Goal: Information Seeking & Learning: Learn about a topic

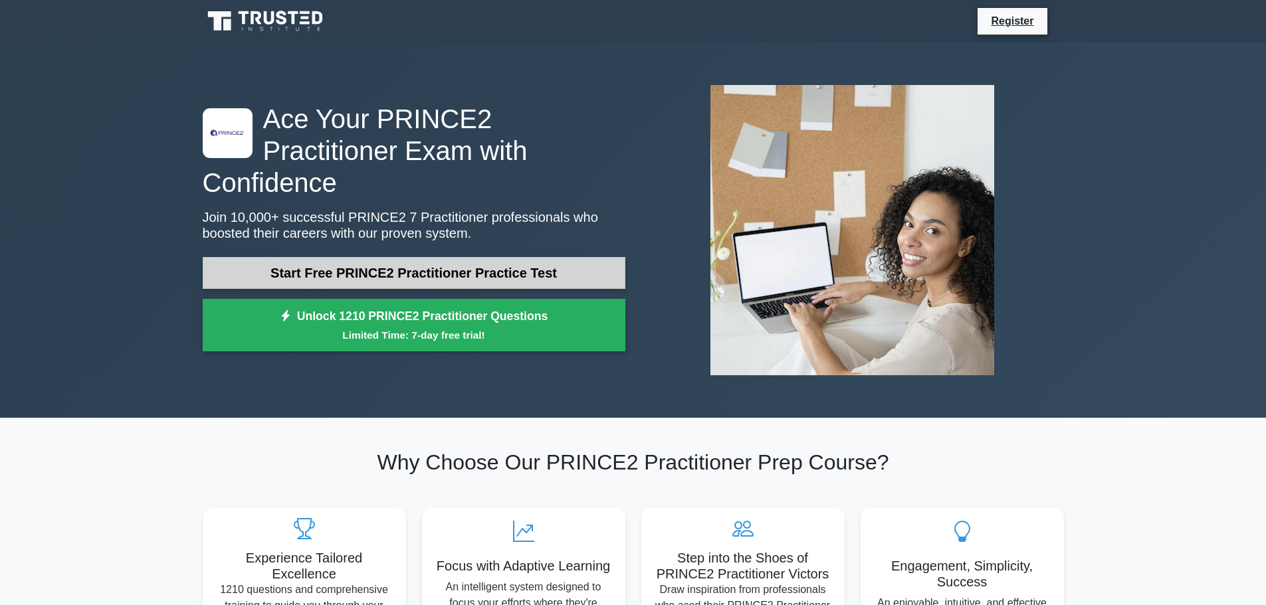
click at [544, 258] on link "Start Free PRINCE2 Practitioner Practice Test" at bounding box center [414, 273] width 423 height 32
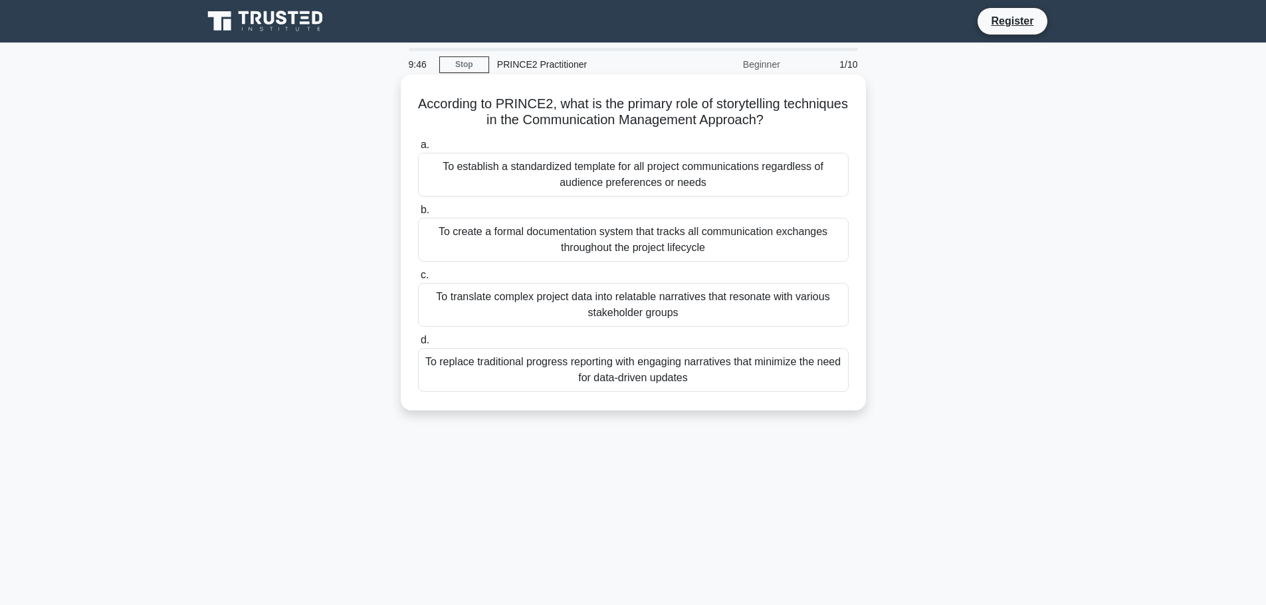
click at [634, 251] on div "To create a formal documentation system that tracks all communication exchanges…" at bounding box center [633, 240] width 431 height 44
click at [418, 215] on input "b. To create a formal documentation system that tracks all communication exchan…" at bounding box center [418, 210] width 0 height 9
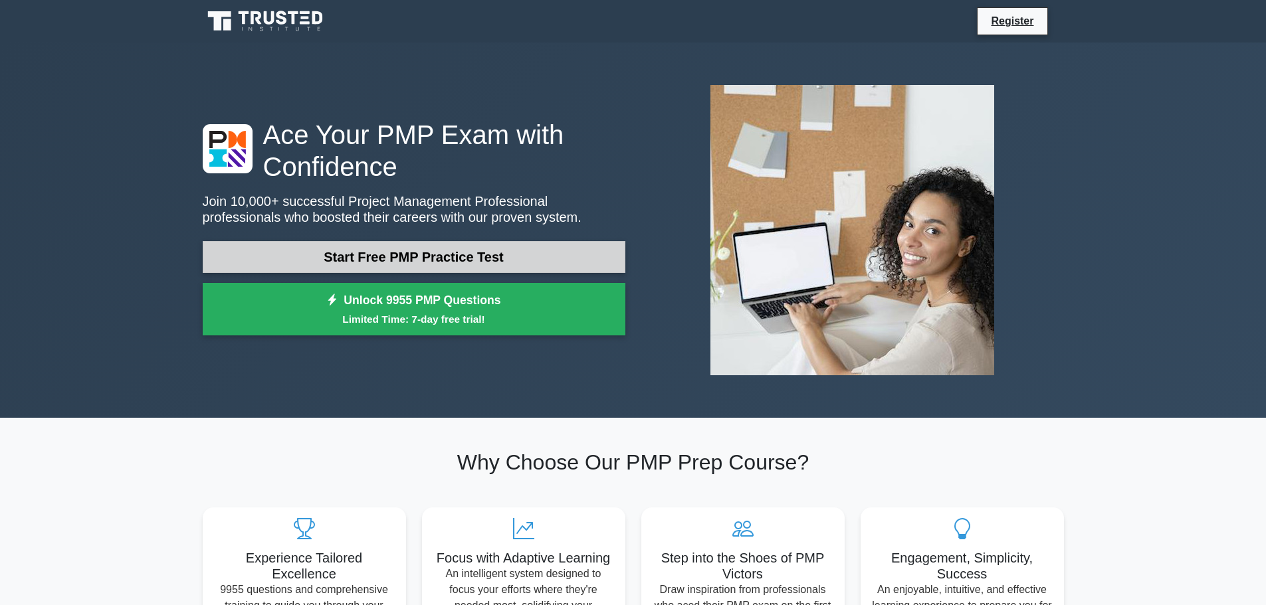
click at [503, 242] on link "Start Free PMP Practice Test" at bounding box center [414, 257] width 423 height 32
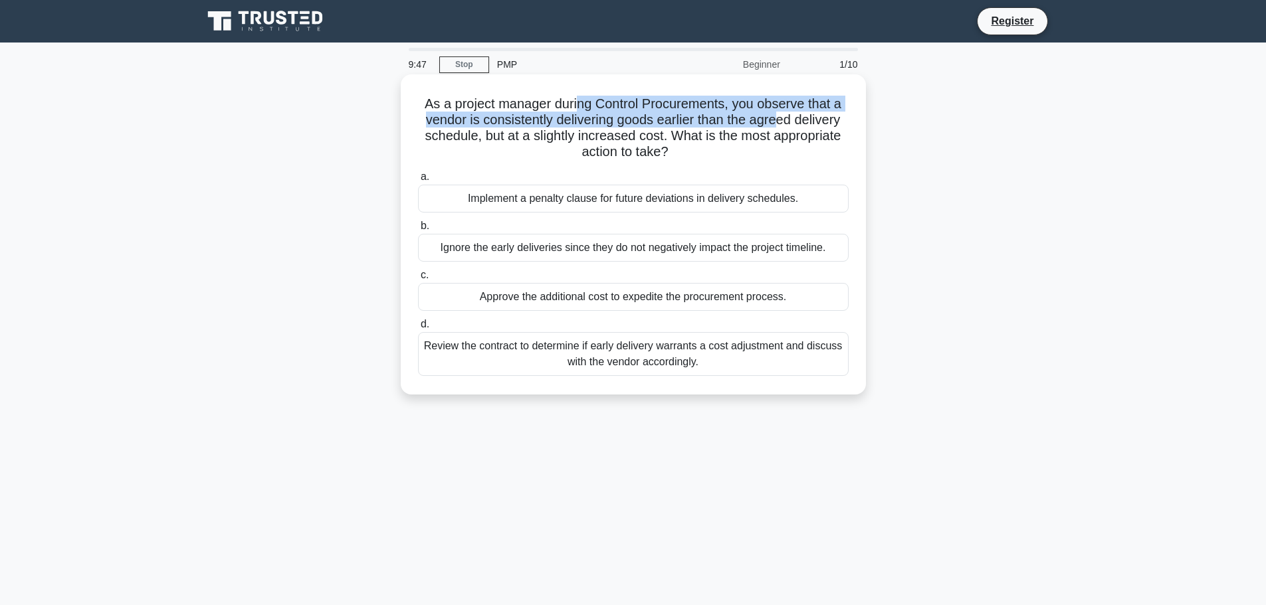
drag, startPoint x: 578, startPoint y: 102, endPoint x: 779, endPoint y: 114, distance: 201.7
click at [779, 114] on h5 "As a project manager during Control Procurements, you observe that a vendor is …" at bounding box center [633, 128] width 433 height 65
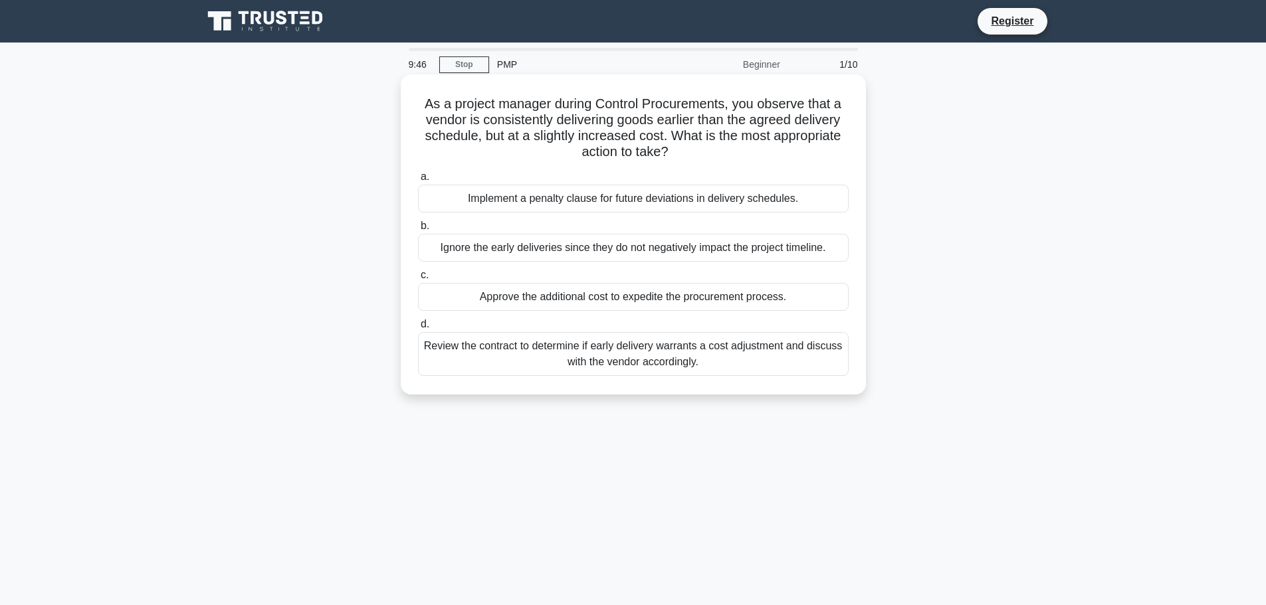
click at [522, 135] on h5 "As a project manager during Control Procurements, you observe that a vendor is …" at bounding box center [633, 128] width 433 height 65
click at [755, 363] on div "Review the contract to determine if early delivery warrants a cost adjustment a…" at bounding box center [633, 354] width 431 height 44
click at [418, 329] on input "d. Review the contract to determine if early delivery warrants a cost adjustmen…" at bounding box center [418, 324] width 0 height 9
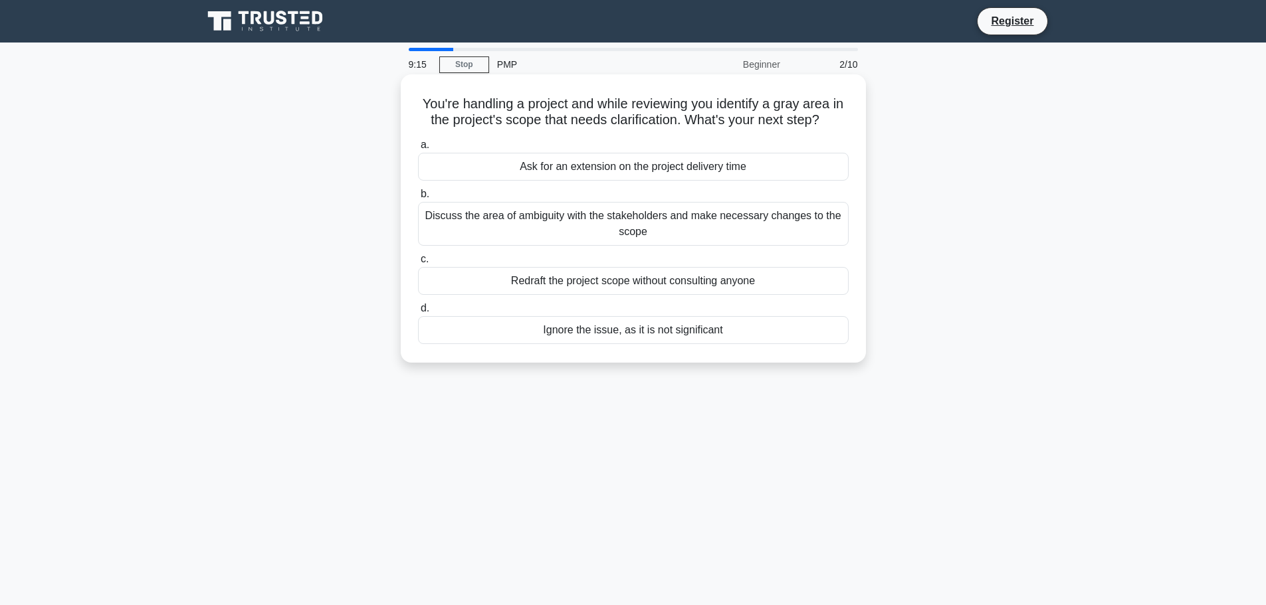
click at [615, 227] on div "Discuss the area of ambiguity with the stakeholders and make necessary changes …" at bounding box center [633, 224] width 431 height 44
click at [418, 199] on input "b. Discuss the area of ambiguity with the stakeholders and make necessary chang…" at bounding box center [418, 194] width 0 height 9
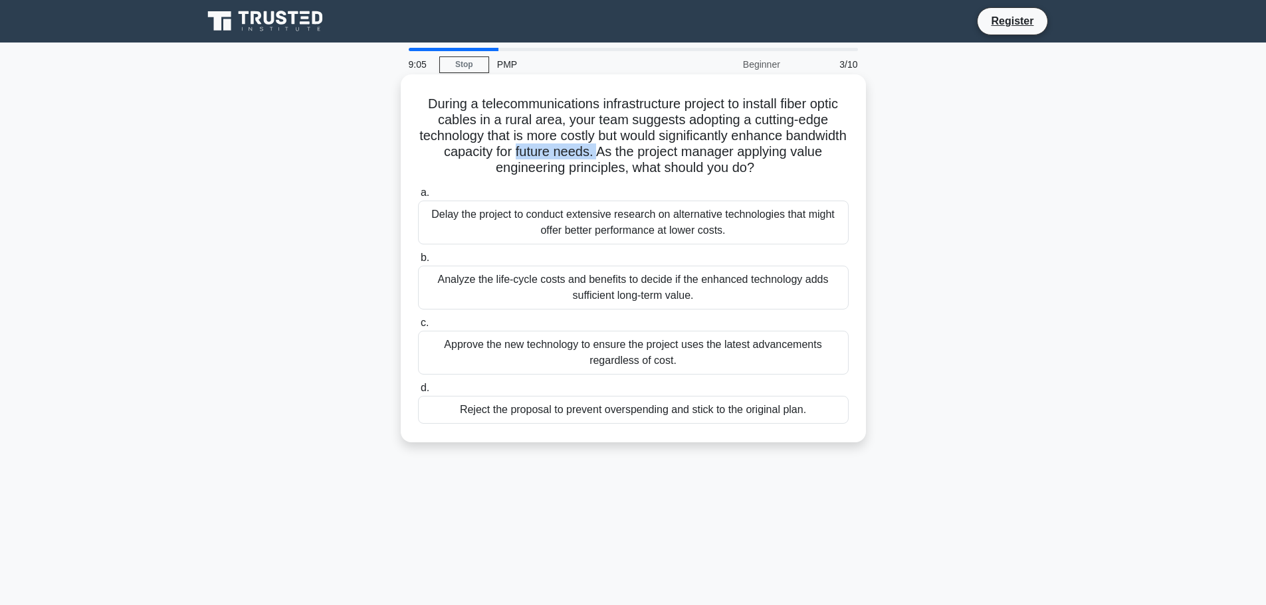
drag, startPoint x: 566, startPoint y: 156, endPoint x: 648, endPoint y: 158, distance: 81.8
click at [648, 158] on h5 "During a telecommunications infrastructure project to install fiber optic cable…" at bounding box center [633, 136] width 433 height 81
click at [501, 284] on div "Analyze the life-cycle costs and benefits to decide if the enhanced technology …" at bounding box center [633, 288] width 431 height 44
click at [418, 262] on input "b. Analyze the life-cycle costs and benefits to decide if the enhanced technolo…" at bounding box center [418, 258] width 0 height 9
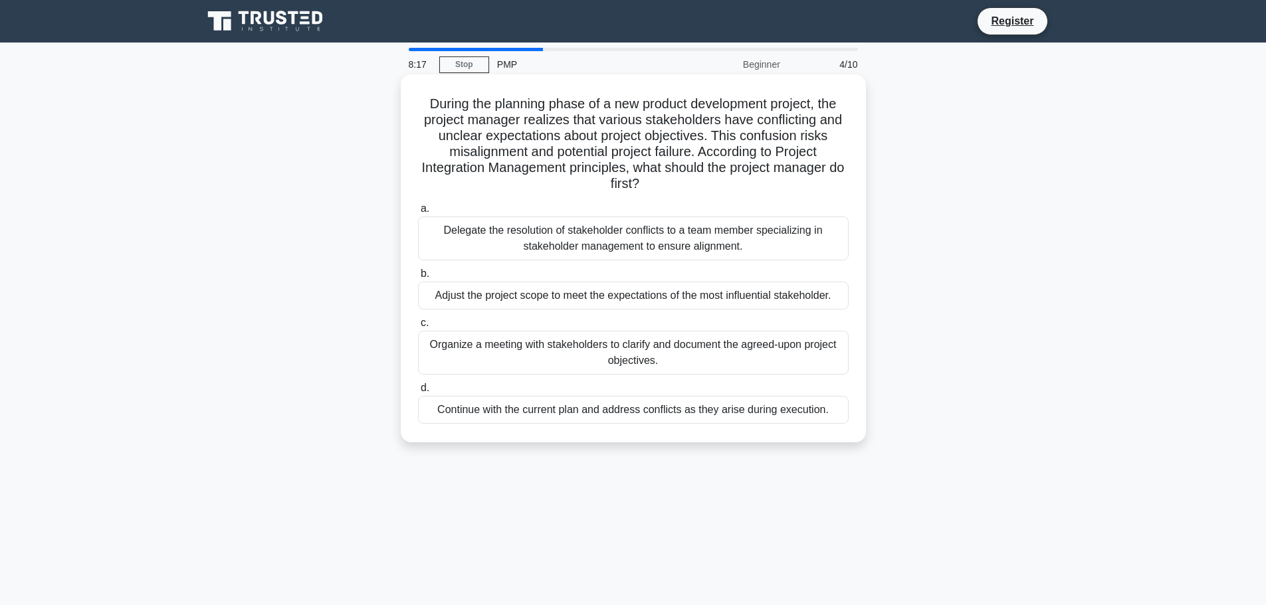
click at [526, 363] on div "Organize a meeting with stakeholders to clarify and document the agreed-upon pr…" at bounding box center [633, 353] width 431 height 44
click at [418, 328] on input "c. Organize a meeting with stakeholders to clarify and document the agreed-upon…" at bounding box center [418, 323] width 0 height 9
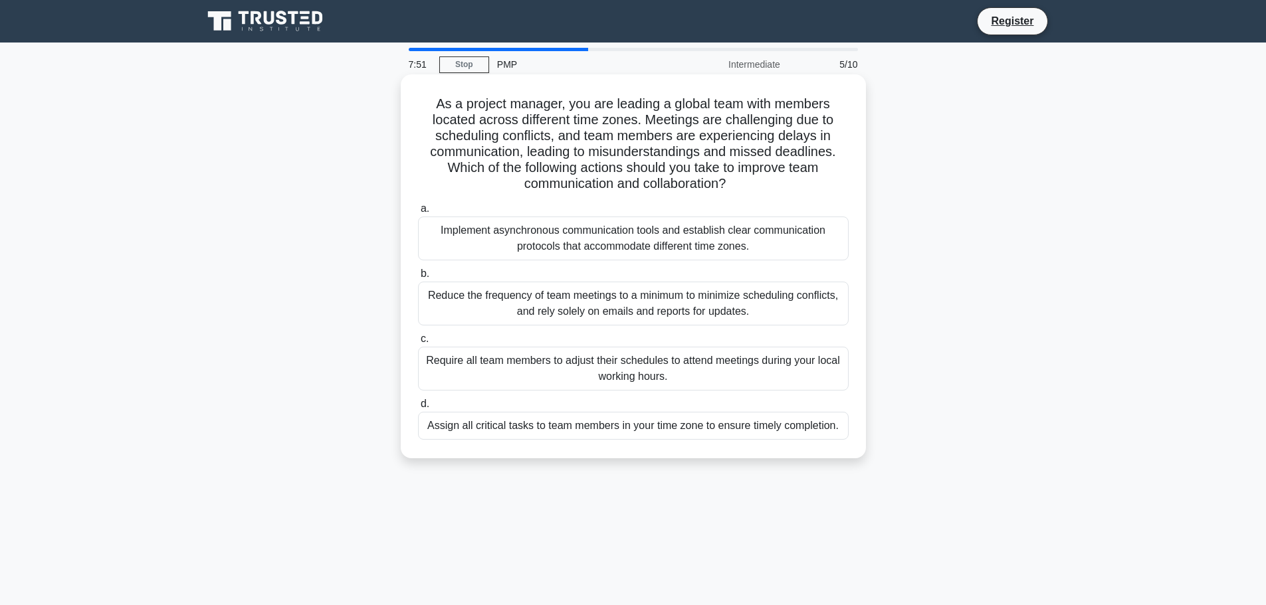
click at [668, 249] on div "Implement asynchronous communication tools and establish clear communication pr…" at bounding box center [633, 239] width 431 height 44
click at [418, 213] on input "a. Implement asynchronous communication tools and establish clear communication…" at bounding box center [418, 209] width 0 height 9
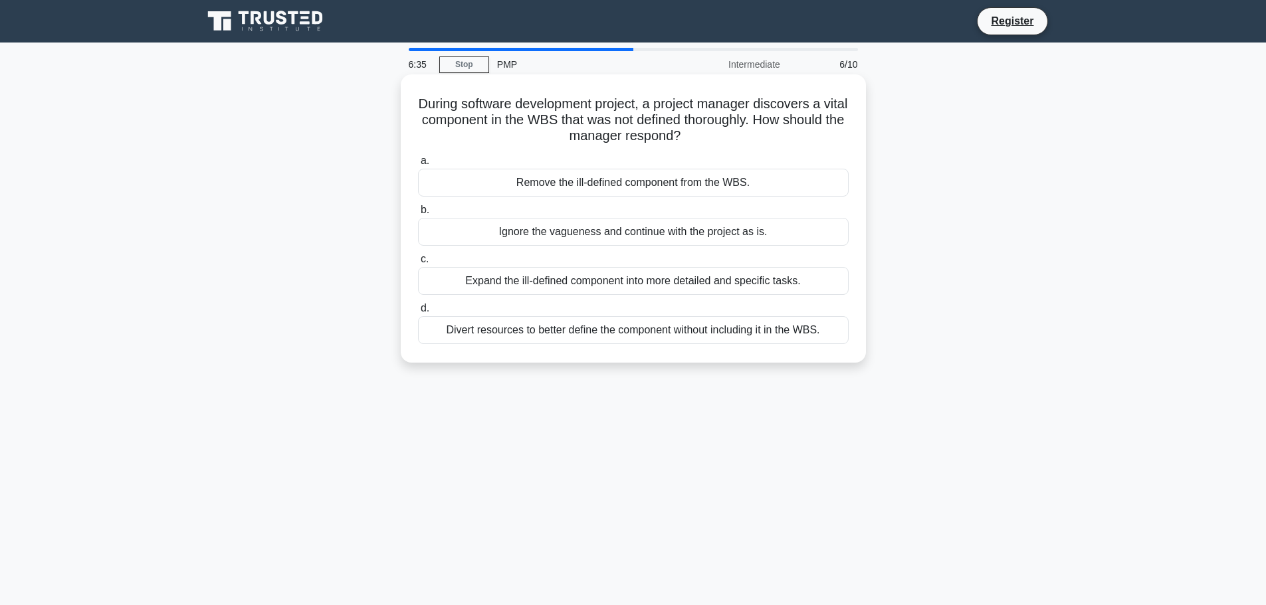
click at [583, 286] on div "Expand the ill-defined component into more detailed and specific tasks." at bounding box center [633, 281] width 431 height 28
click at [418, 264] on input "c. Expand the ill-defined component into more detailed and specific tasks." at bounding box center [418, 259] width 0 height 9
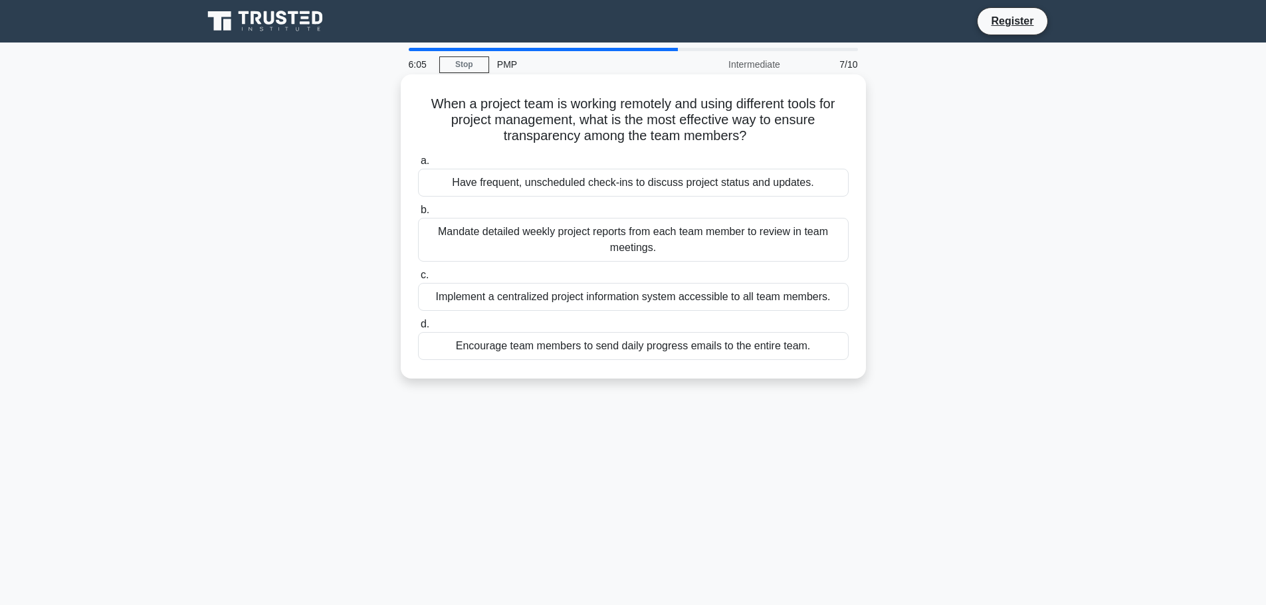
click at [794, 293] on div "Implement a centralized project information system accessible to all team membe…" at bounding box center [633, 297] width 431 height 28
click at [418, 280] on input "c. Implement a centralized project information system accessible to all team me…" at bounding box center [418, 275] width 0 height 9
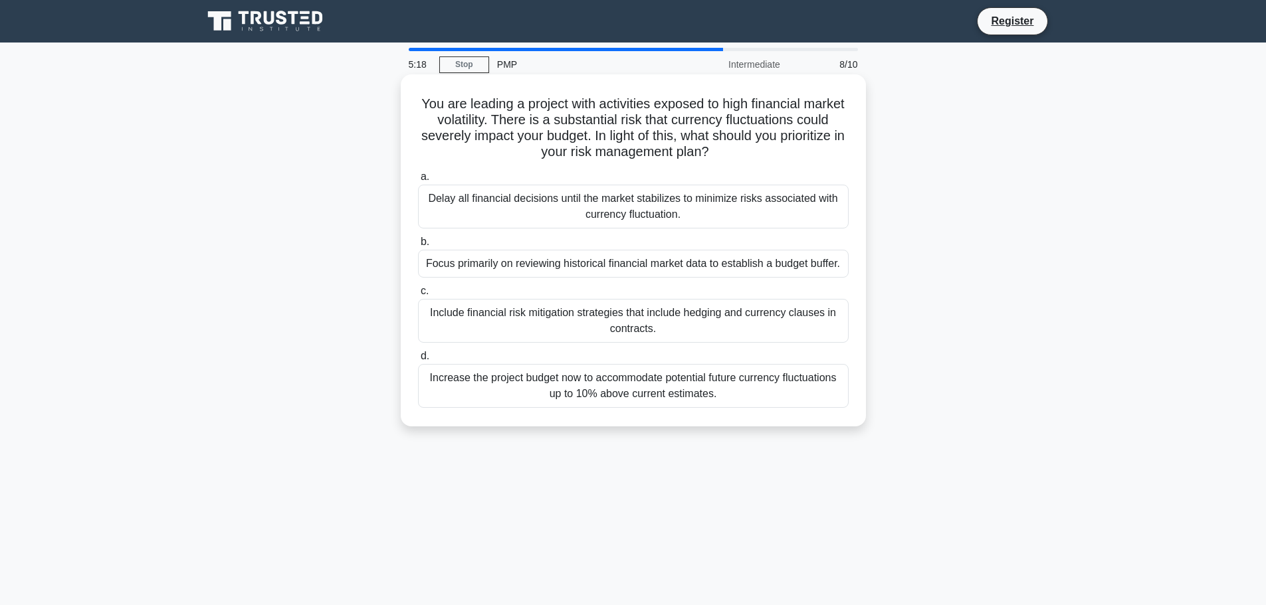
click at [595, 331] on div "Include financial risk mitigation strategies that include hedging and currency …" at bounding box center [633, 321] width 431 height 44
click at [418, 296] on input "c. Include financial risk mitigation strategies that include hedging and curren…" at bounding box center [418, 291] width 0 height 9
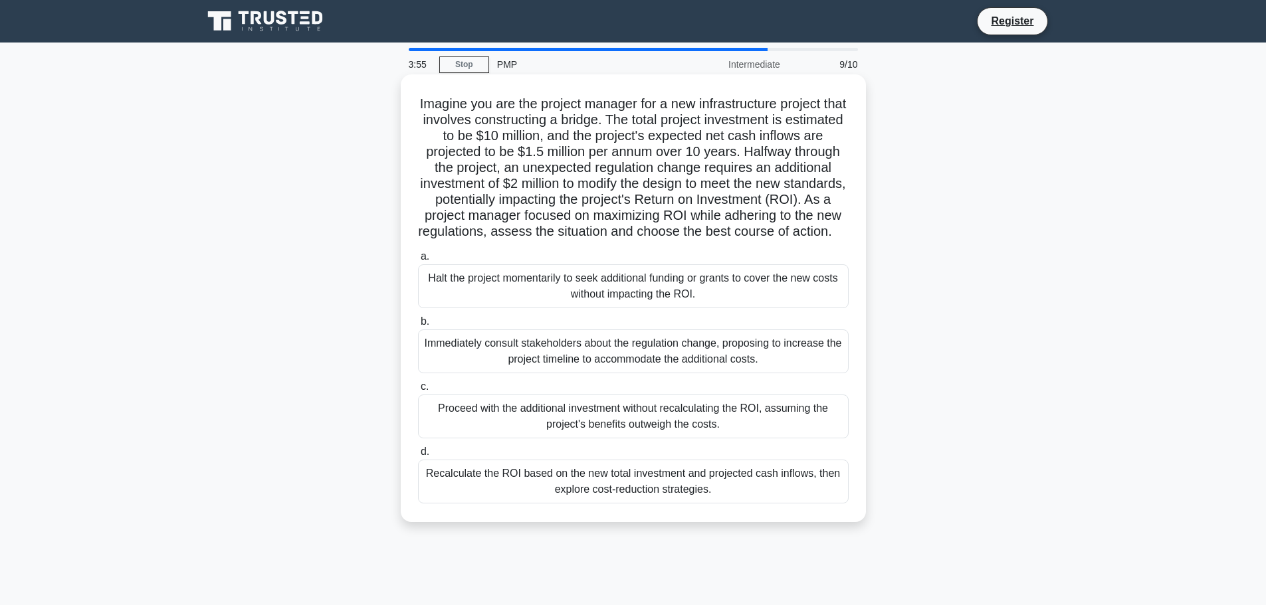
click at [544, 359] on div "Immediately consult stakeholders about the regulation change, proposing to incr…" at bounding box center [633, 352] width 431 height 44
click at [418, 326] on input "b. Immediately consult stakeholders about the regulation change, proposing to i…" at bounding box center [418, 322] width 0 height 9
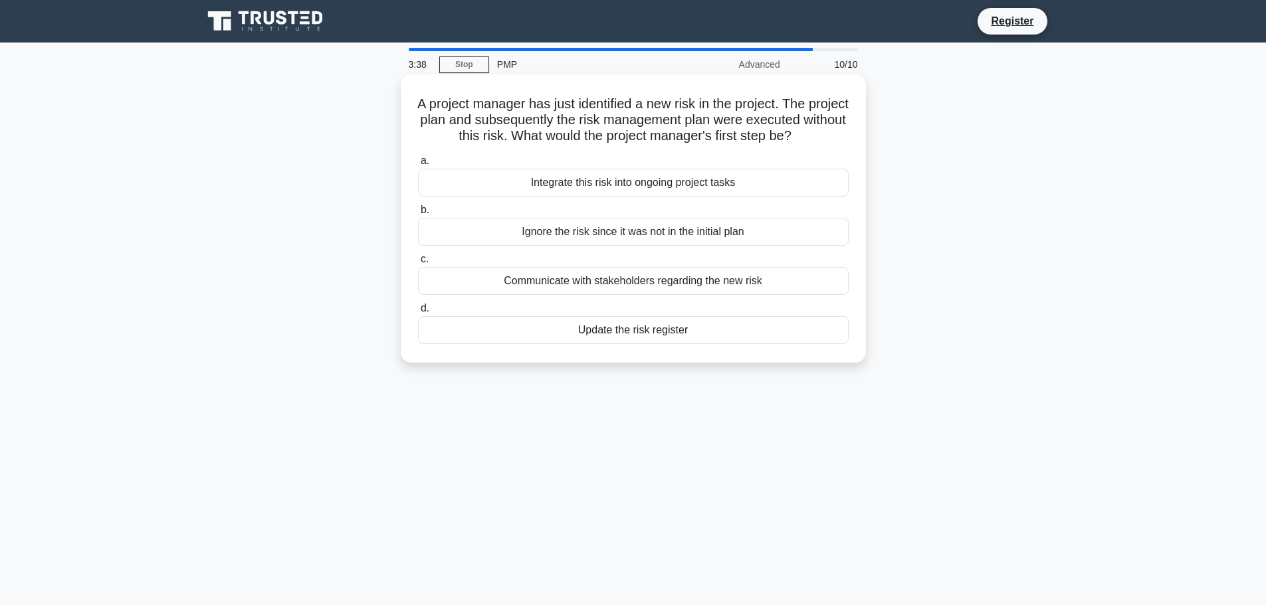
click at [682, 286] on div "Communicate with stakeholders regarding the new risk" at bounding box center [633, 281] width 431 height 28
click at [418, 264] on input "c. Communicate with stakeholders regarding the new risk" at bounding box center [418, 259] width 0 height 9
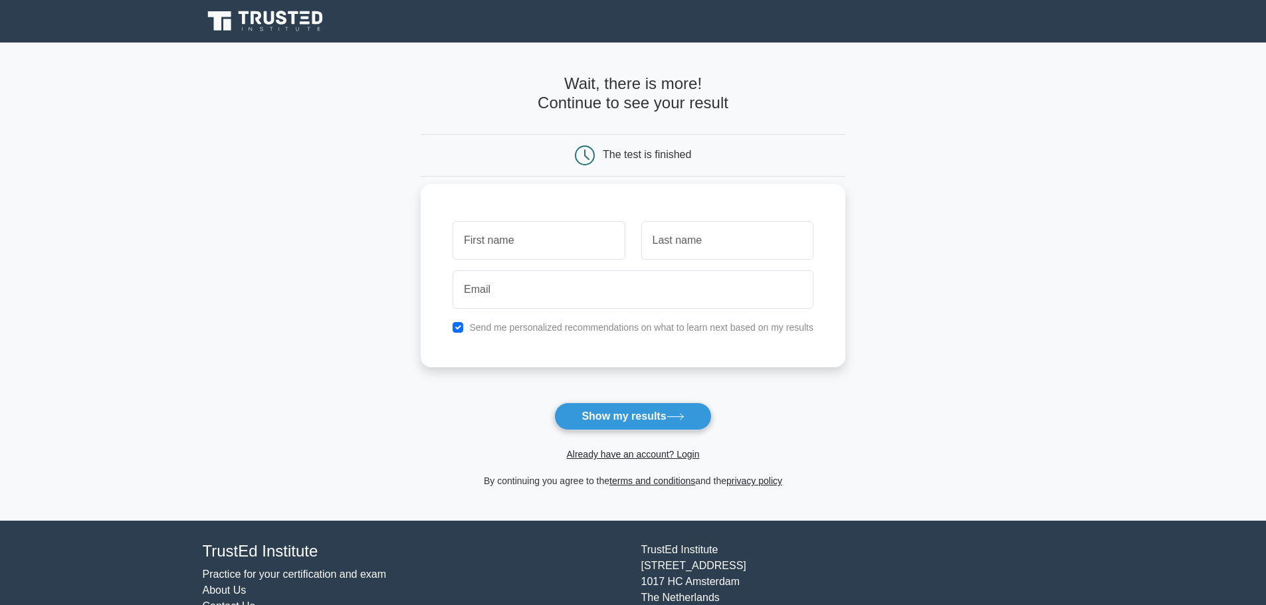
click at [561, 234] on input "text" at bounding box center [539, 240] width 172 height 39
type input "[PERSON_NAME]"
click at [647, 241] on input "text" at bounding box center [727, 240] width 172 height 39
type input "Muhanifa"
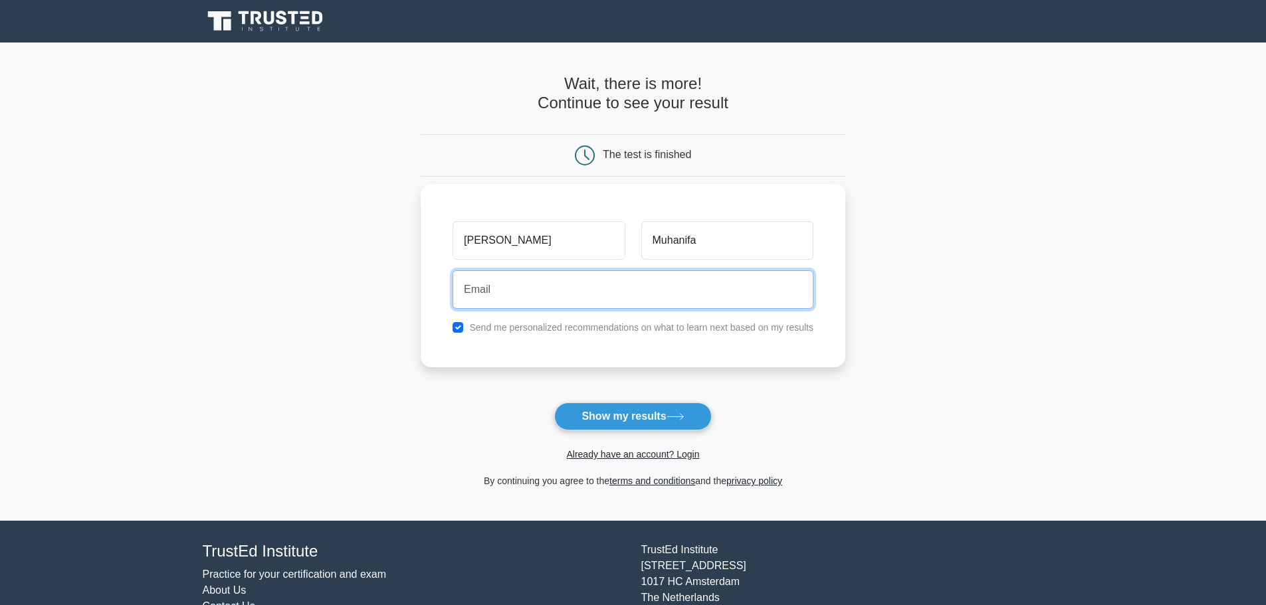
click at [651, 283] on input "email" at bounding box center [633, 289] width 361 height 39
type input "[EMAIL_ADDRESS][DOMAIN_NAME]"
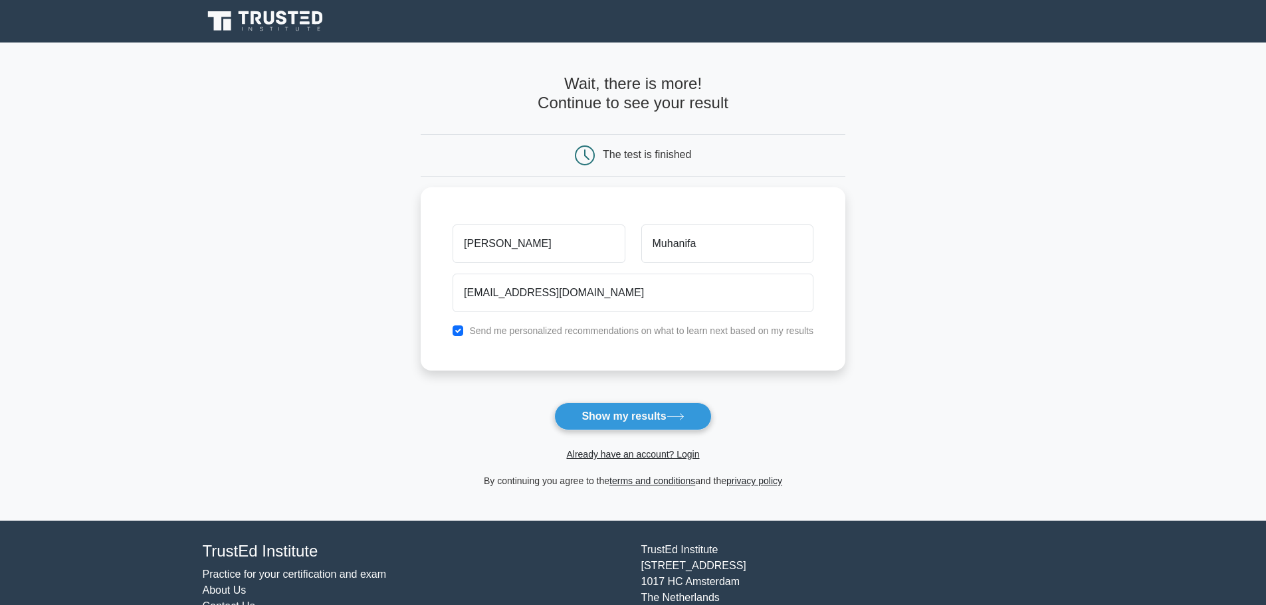
click at [593, 425] on button "Show my results" at bounding box center [632, 417] width 157 height 28
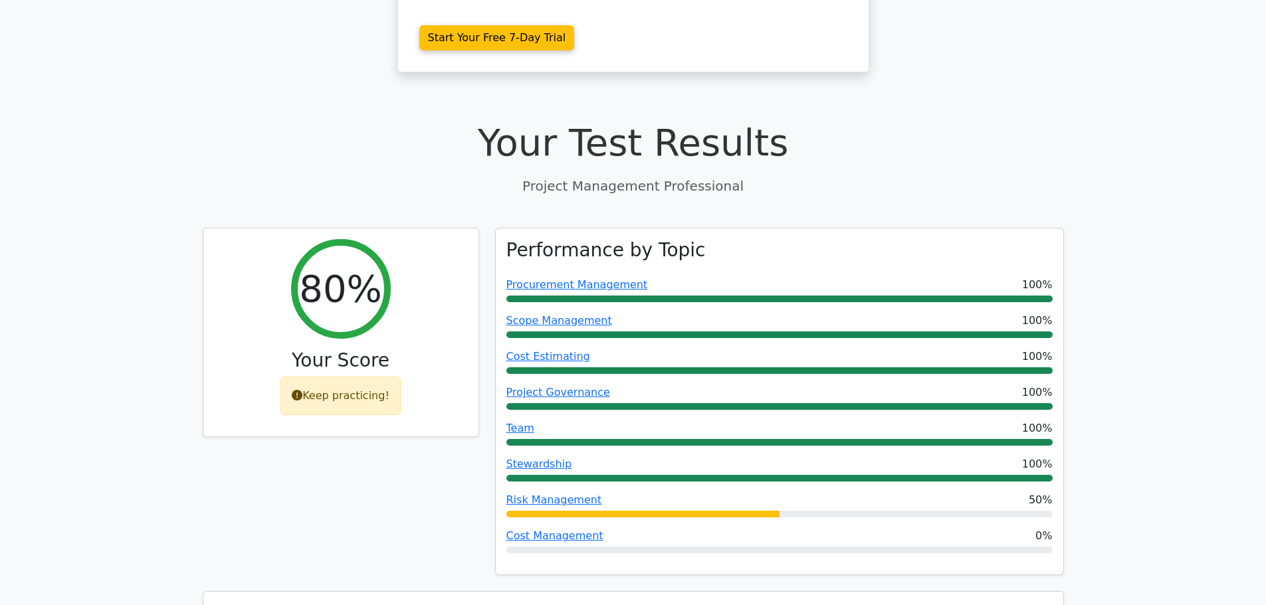
scroll to position [399, 0]
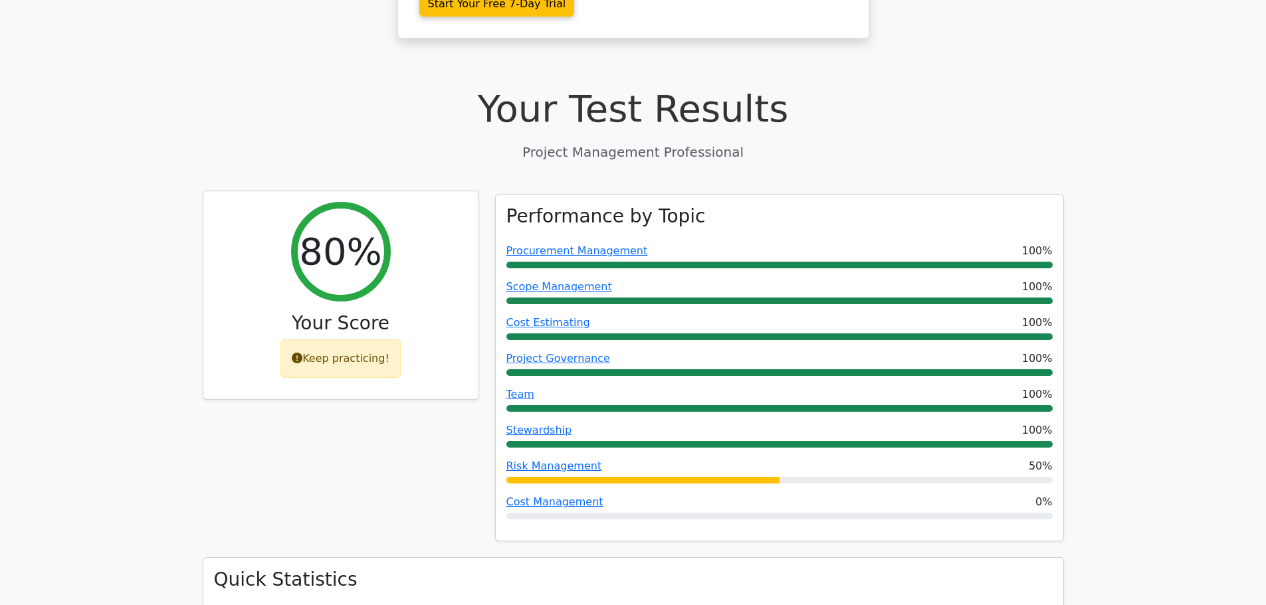
click at [320, 349] on div "Keep practicing!" at bounding box center [340, 359] width 120 height 39
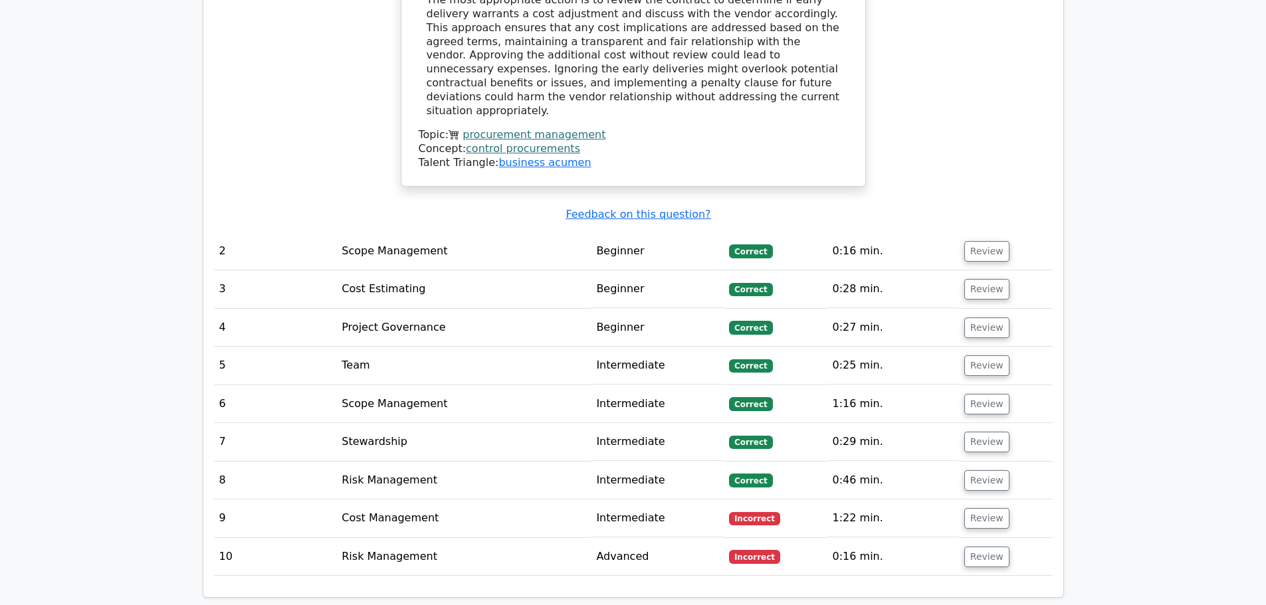
scroll to position [1728, 0]
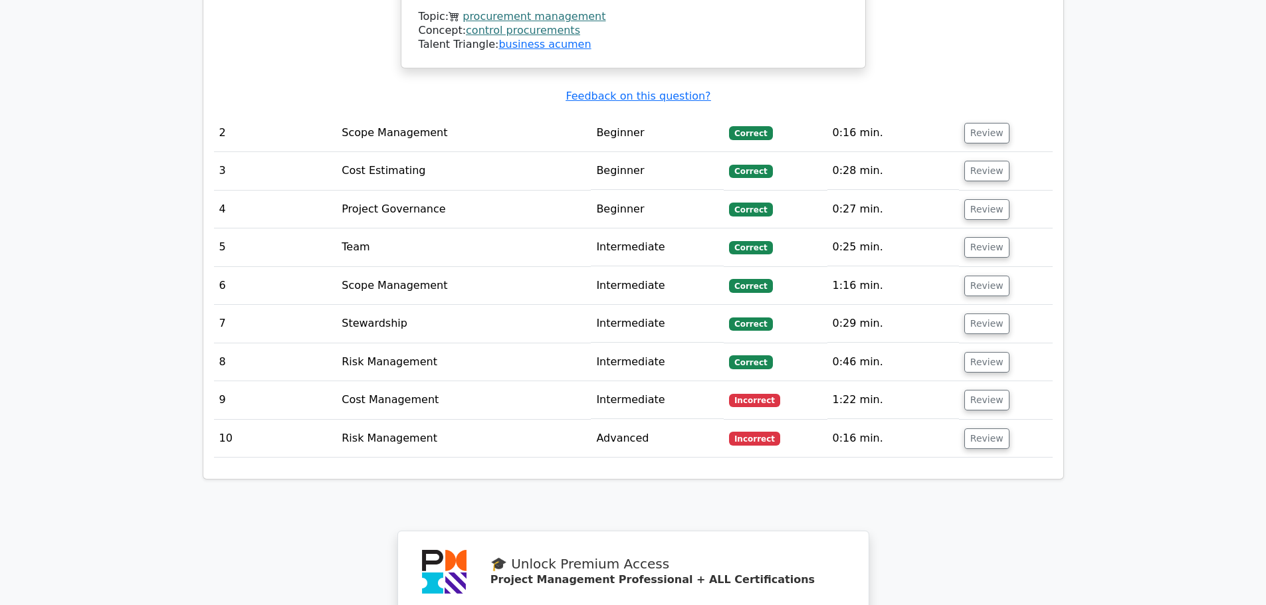
click at [364, 381] on td "Cost Management" at bounding box center [463, 400] width 254 height 38
click at [368, 381] on td "Cost Management" at bounding box center [463, 400] width 254 height 38
click at [976, 390] on button "Review" at bounding box center [986, 400] width 45 height 21
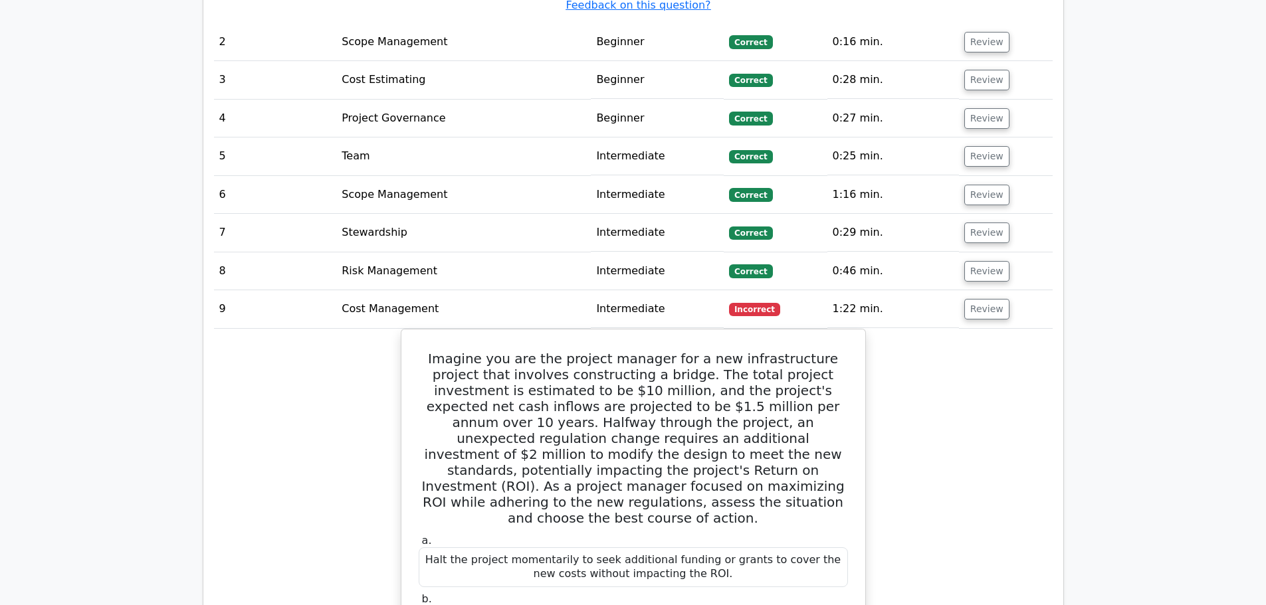
scroll to position [1794, 0]
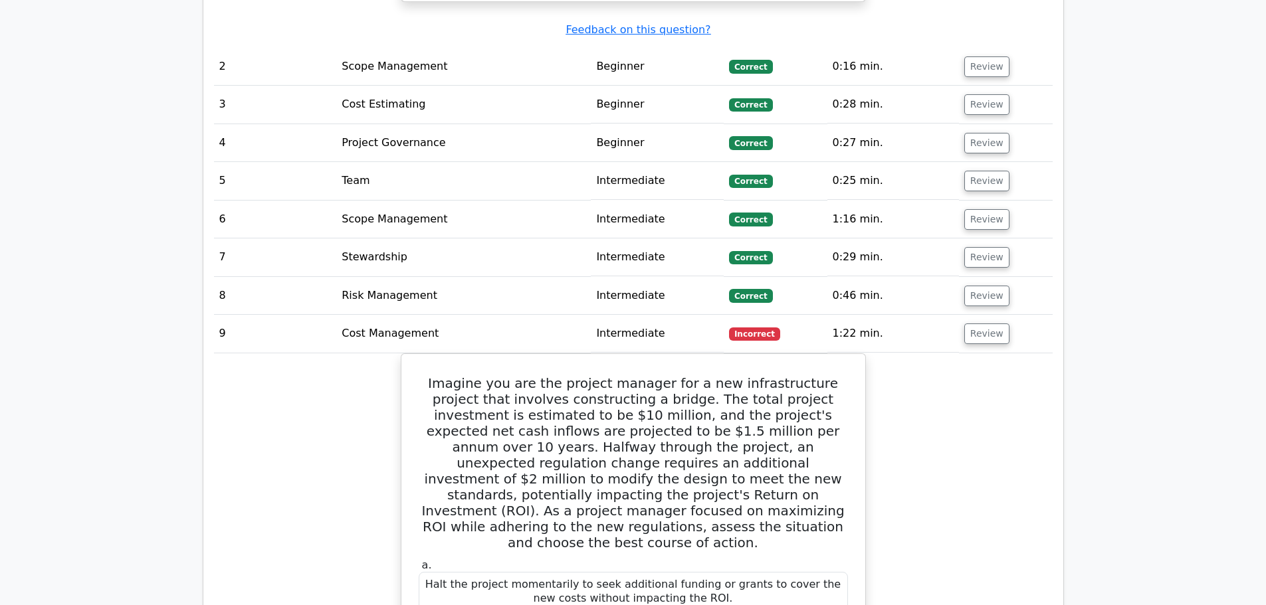
click at [420, 315] on td "Cost Management" at bounding box center [463, 334] width 254 height 38
click at [987, 324] on button "Review" at bounding box center [986, 334] width 45 height 21
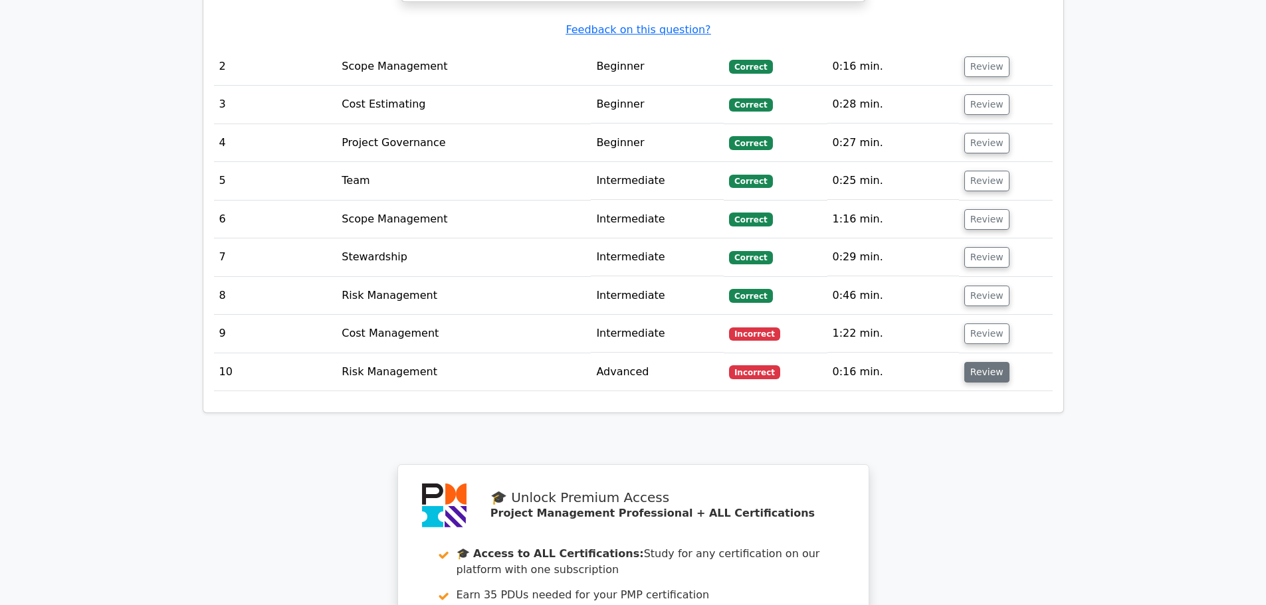
click at [981, 362] on button "Review" at bounding box center [986, 372] width 45 height 21
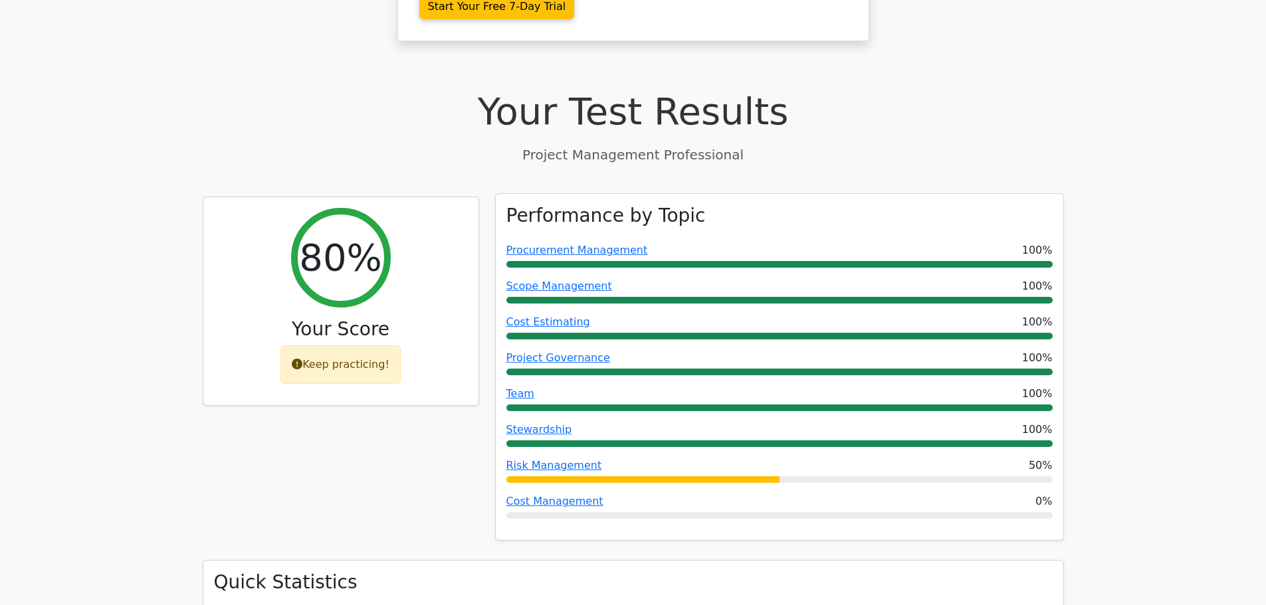
scroll to position [399, 0]
